Goal: Find specific page/section: Find specific page/section

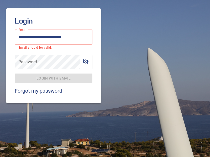
type input "**********"
click at [53, 75] on span "Login with email" at bounding box center [53, 78] width 69 height 7
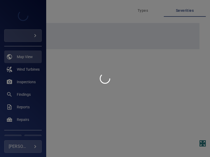
type input "****"
